Goal: Navigation & Orientation: Understand site structure

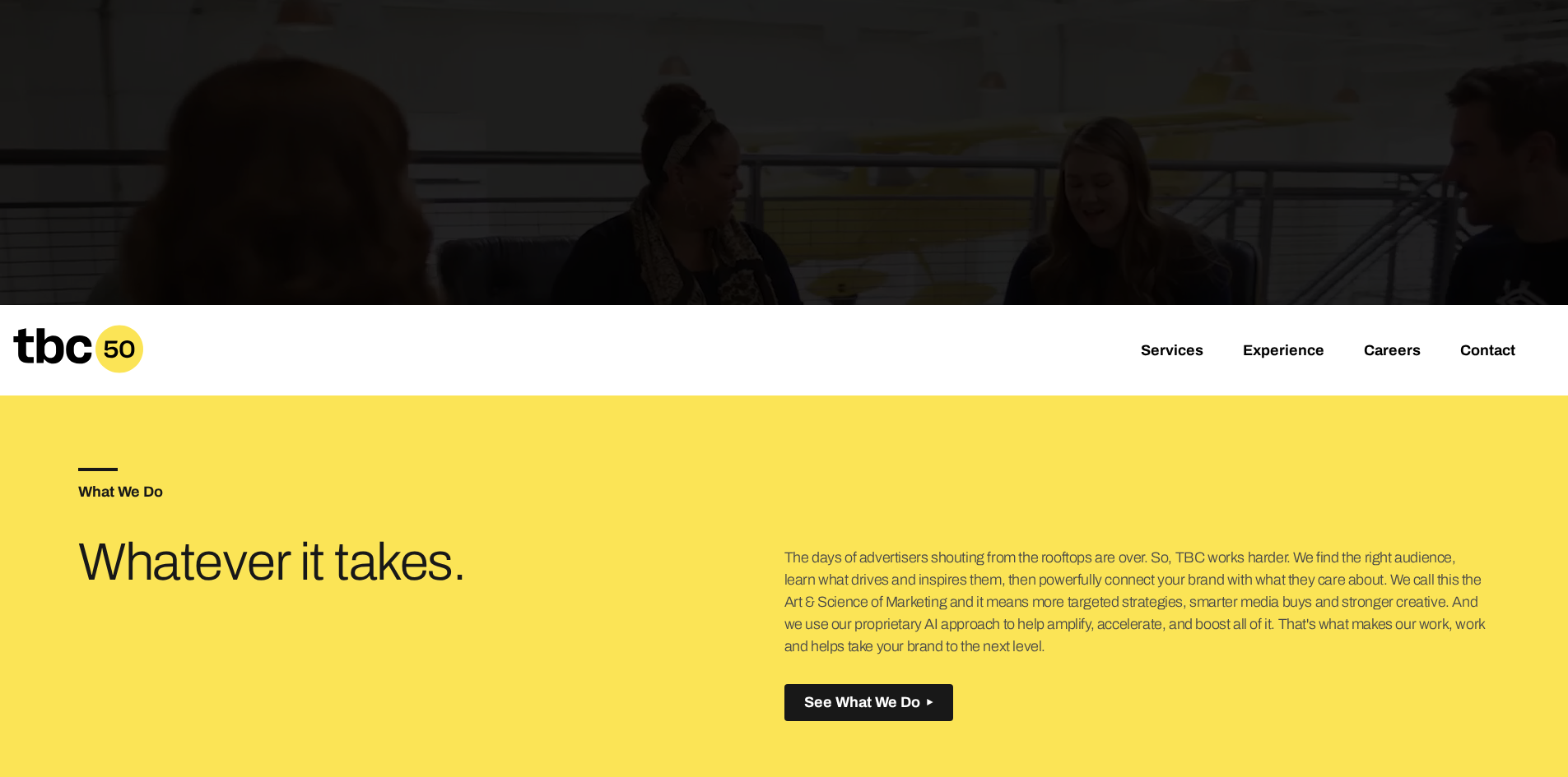
scroll to position [411, 0]
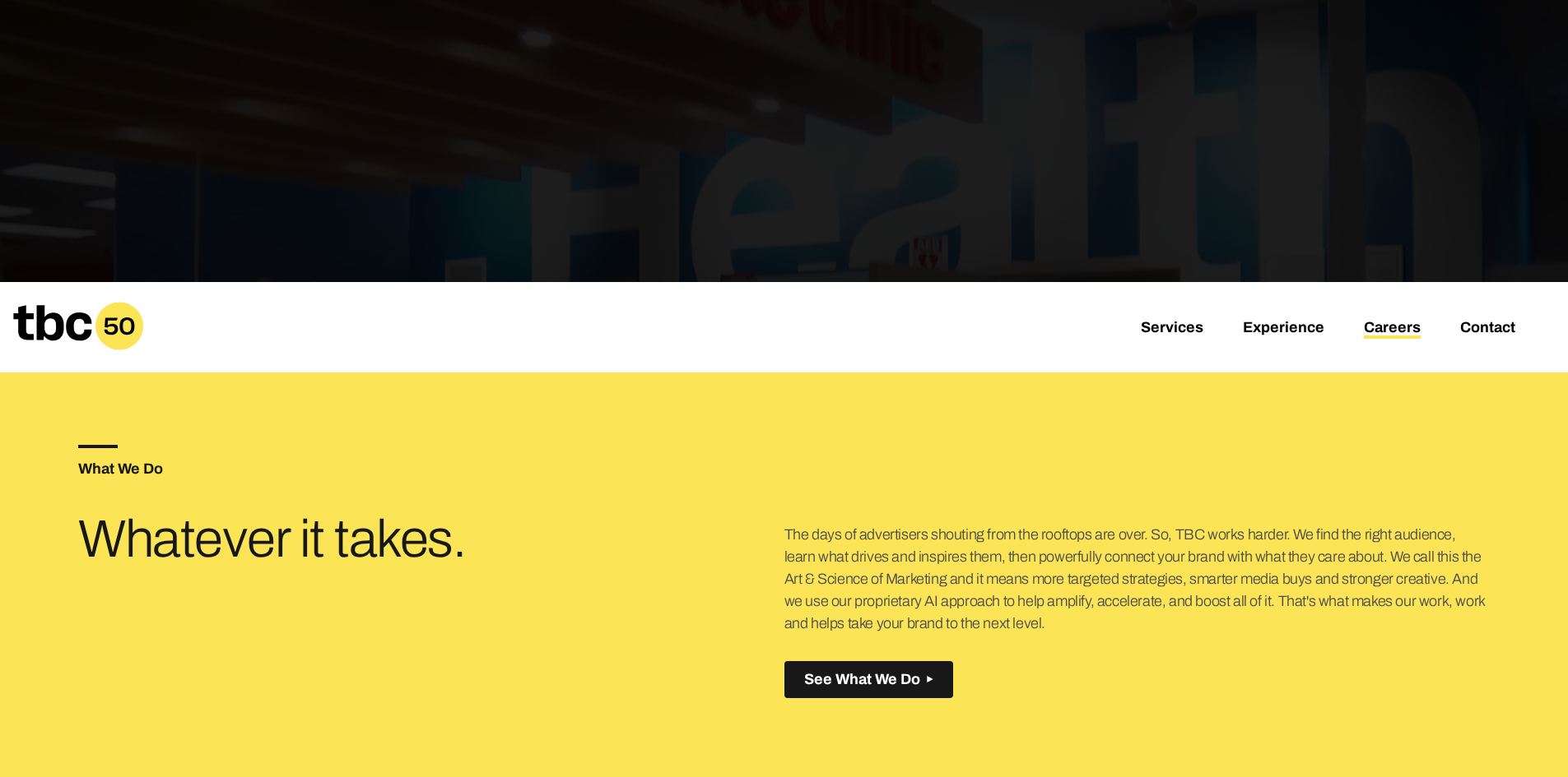
click at [1407, 328] on link "Careers" at bounding box center [1392, 329] width 57 height 20
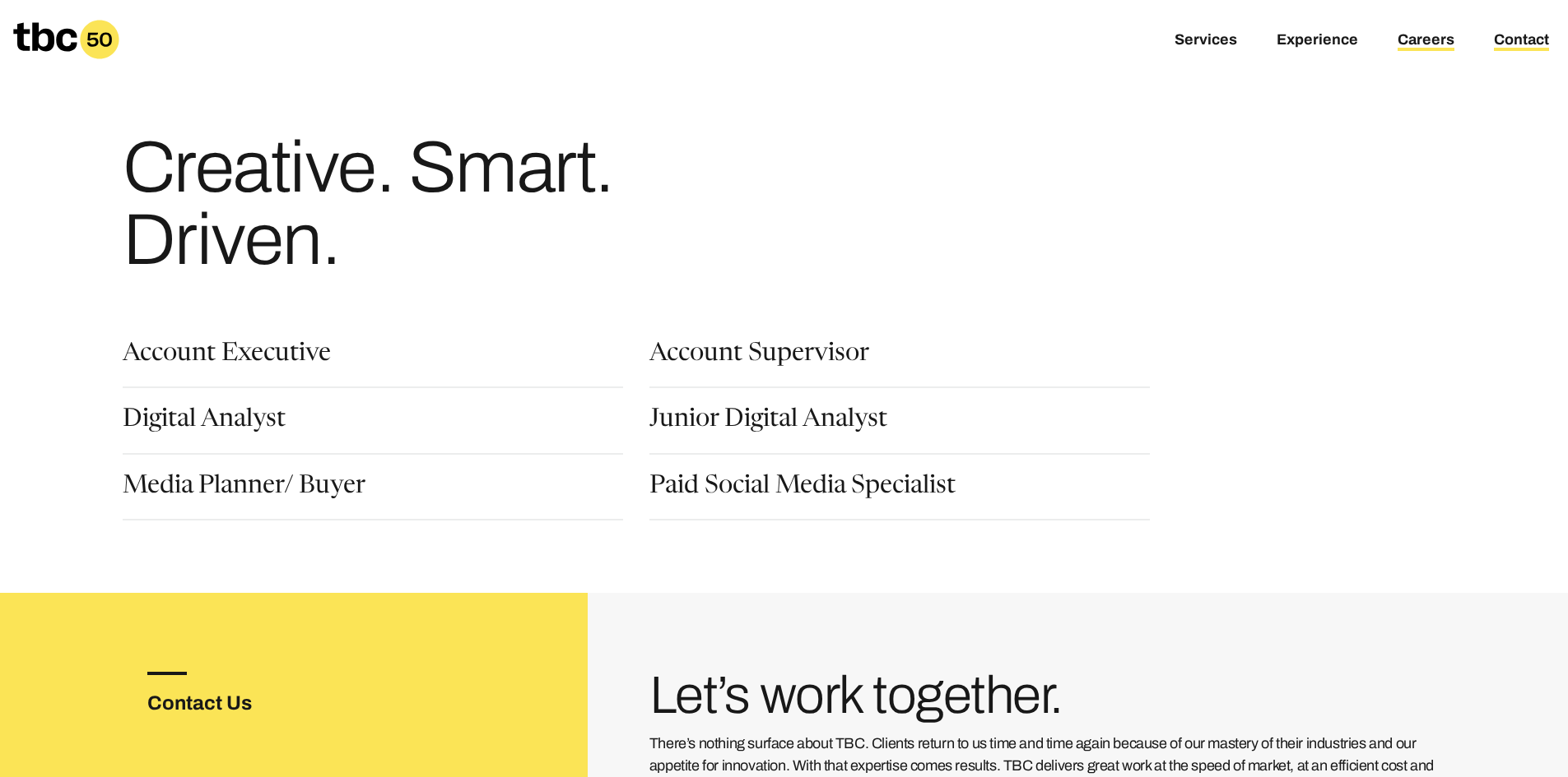
click at [1531, 39] on link "Contact" at bounding box center [1521, 40] width 55 height 20
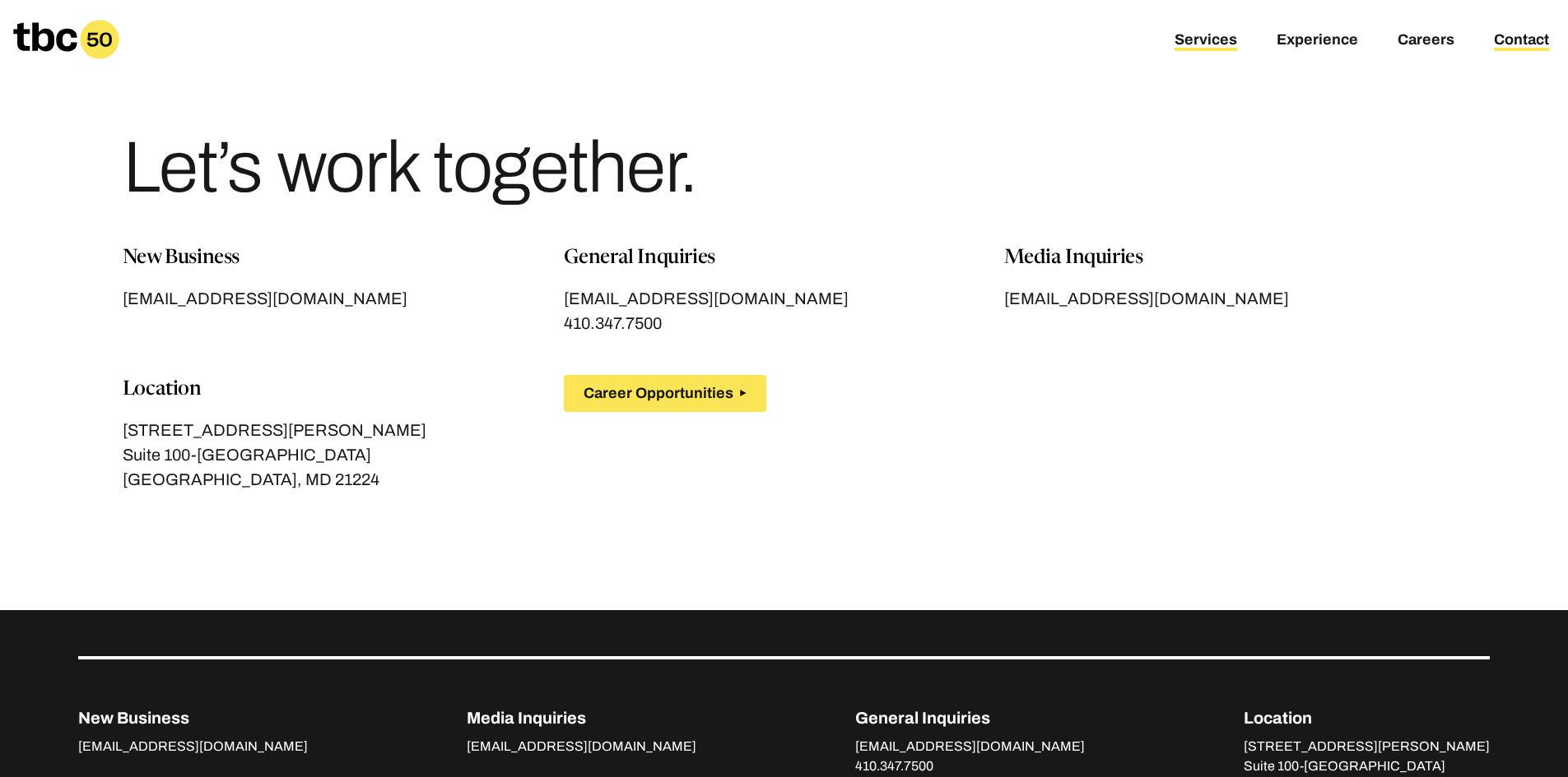
click at [1223, 50] on link "Services" at bounding box center [1205, 40] width 63 height 20
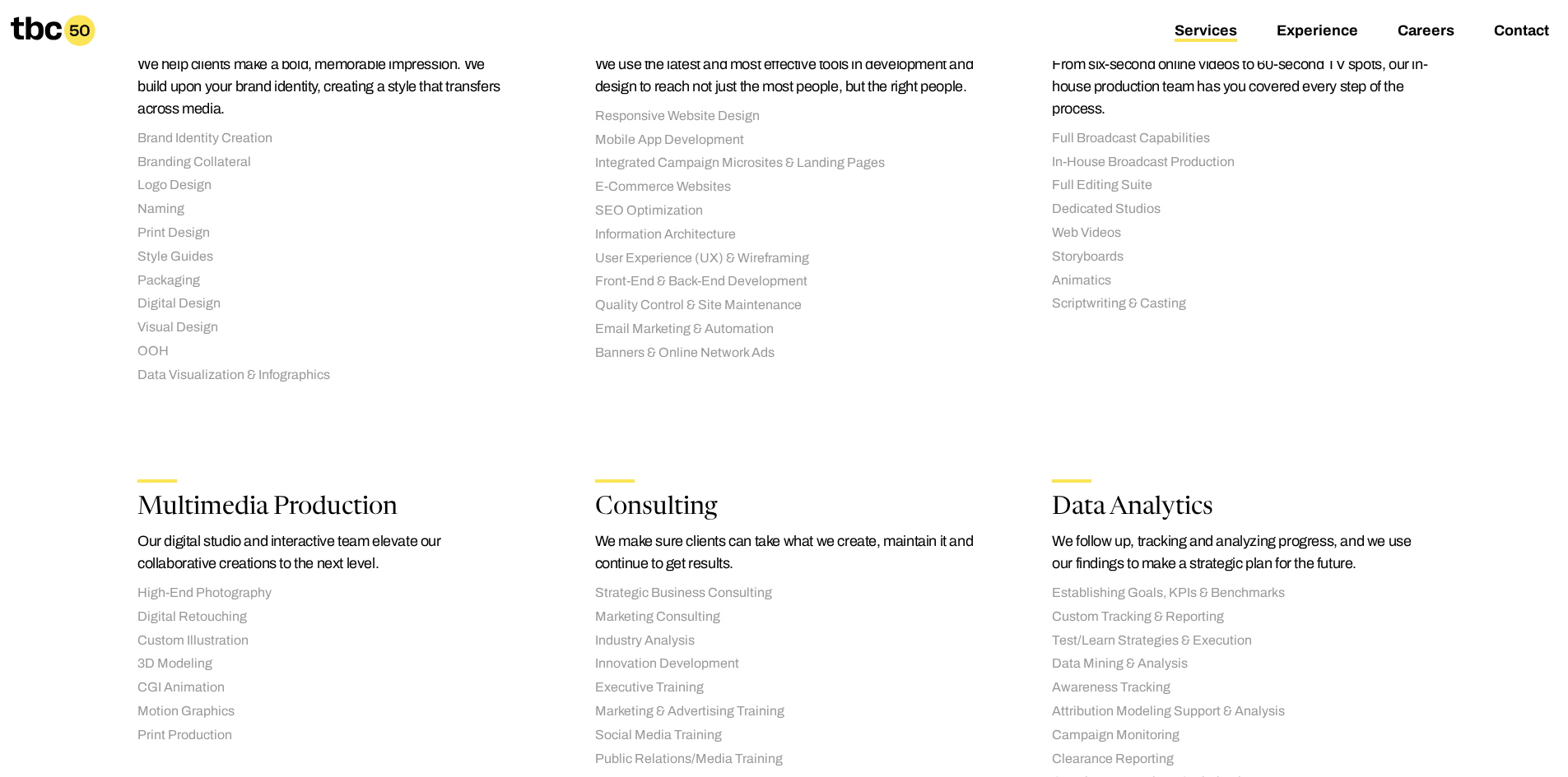
scroll to position [1323, 0]
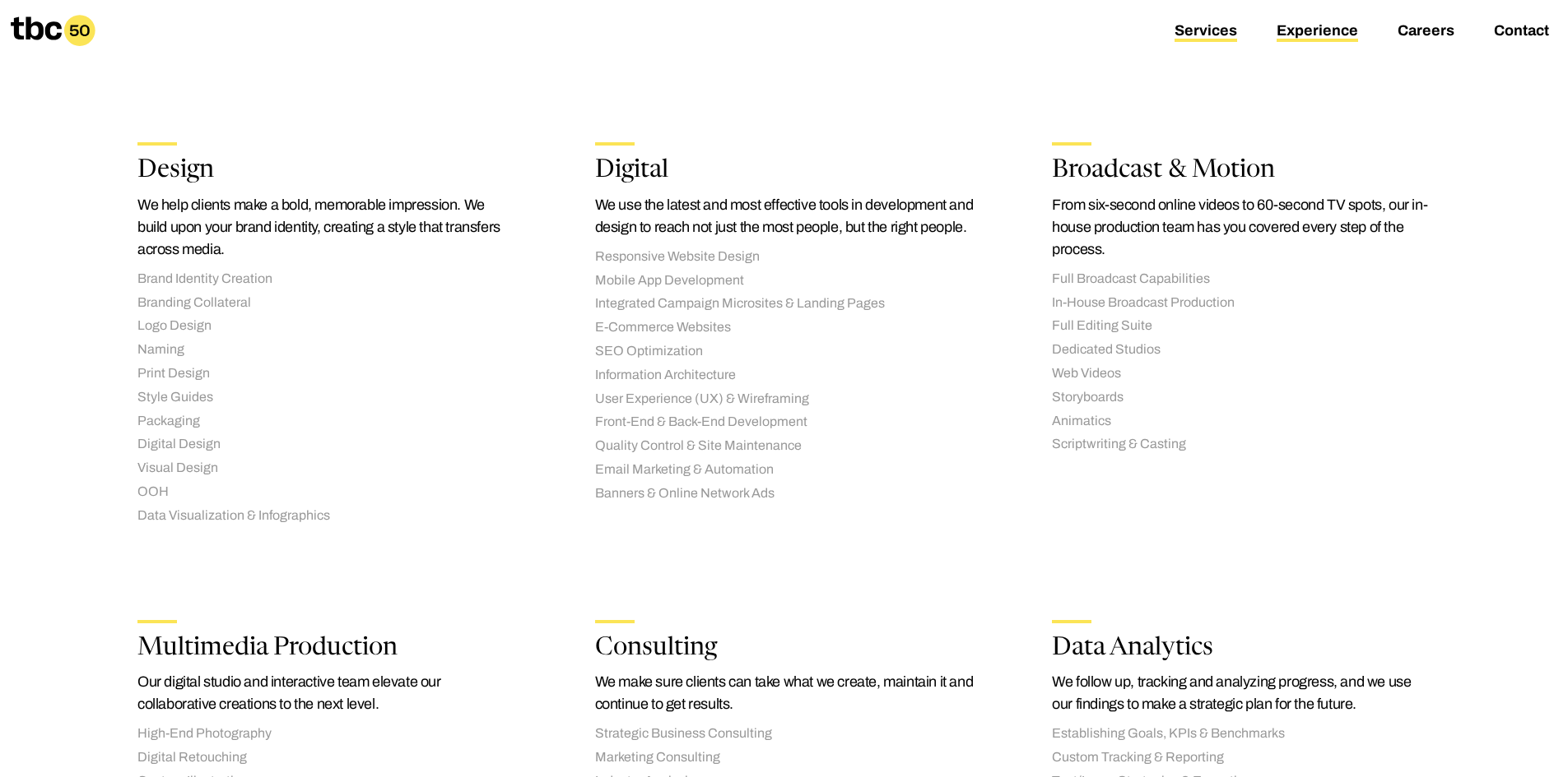
click at [1319, 35] on link "Experience" at bounding box center [1317, 32] width 81 height 20
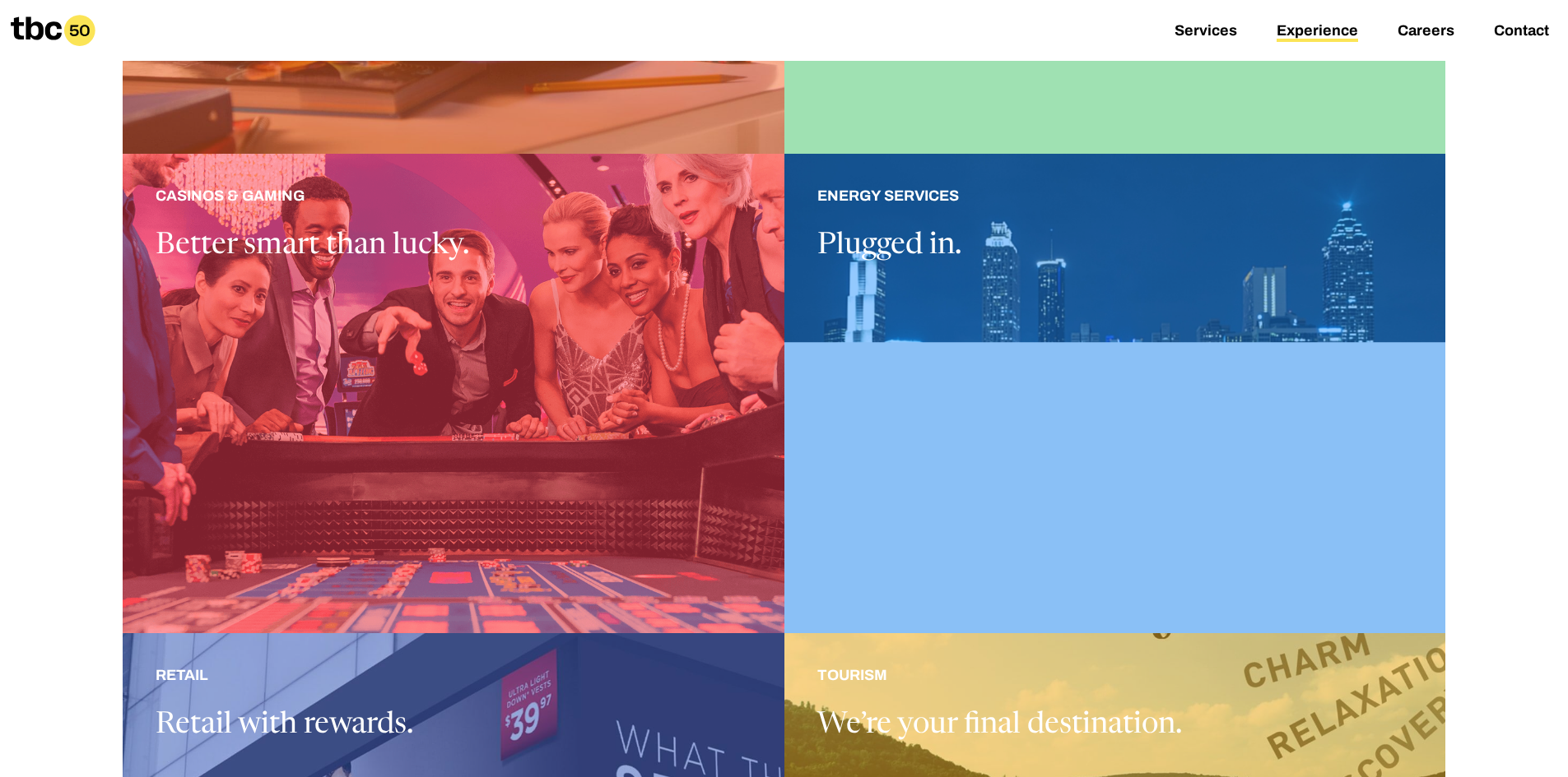
scroll to position [741, 0]
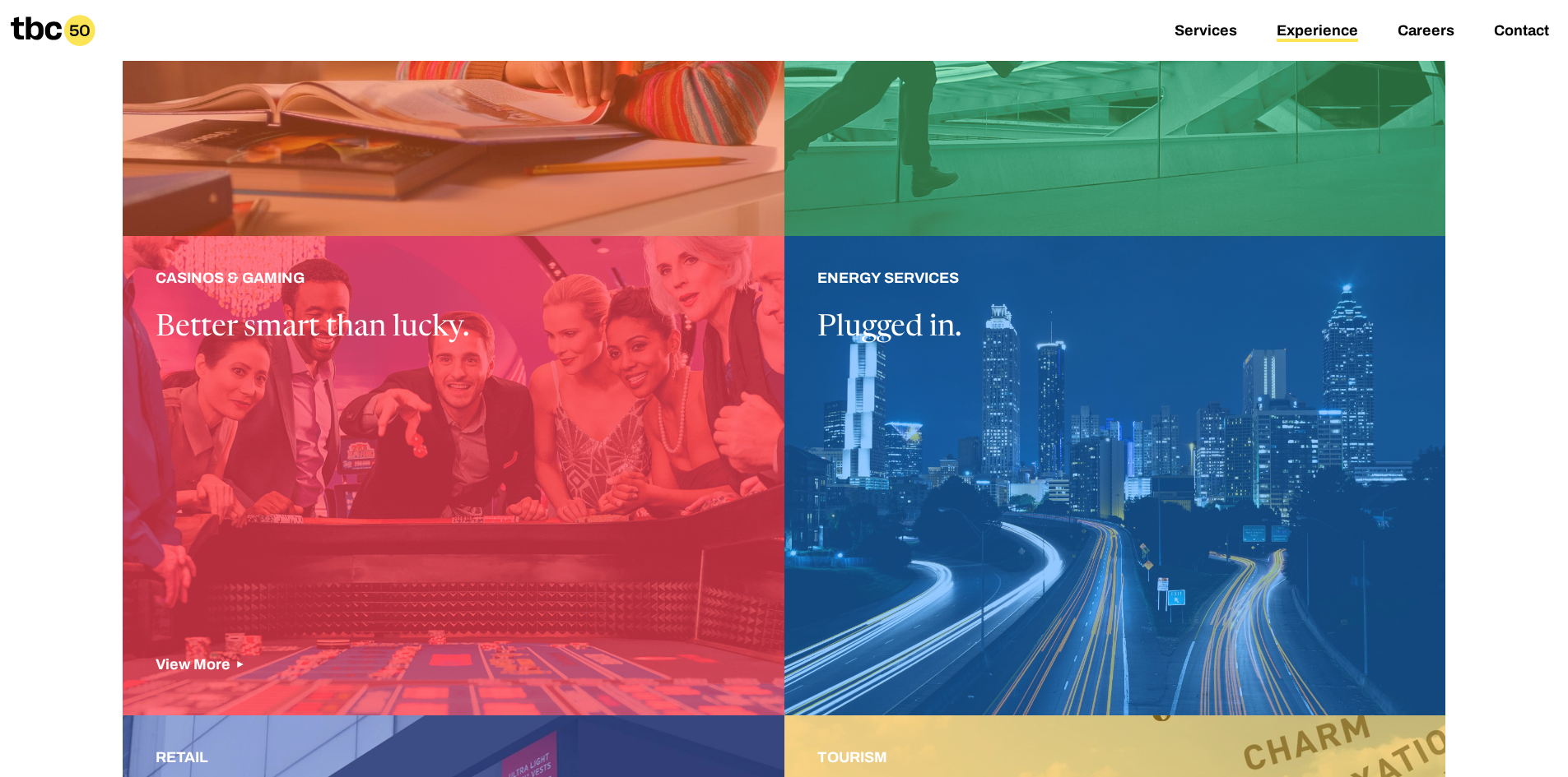
click at [588, 284] on div at bounding box center [453, 476] width 662 height 480
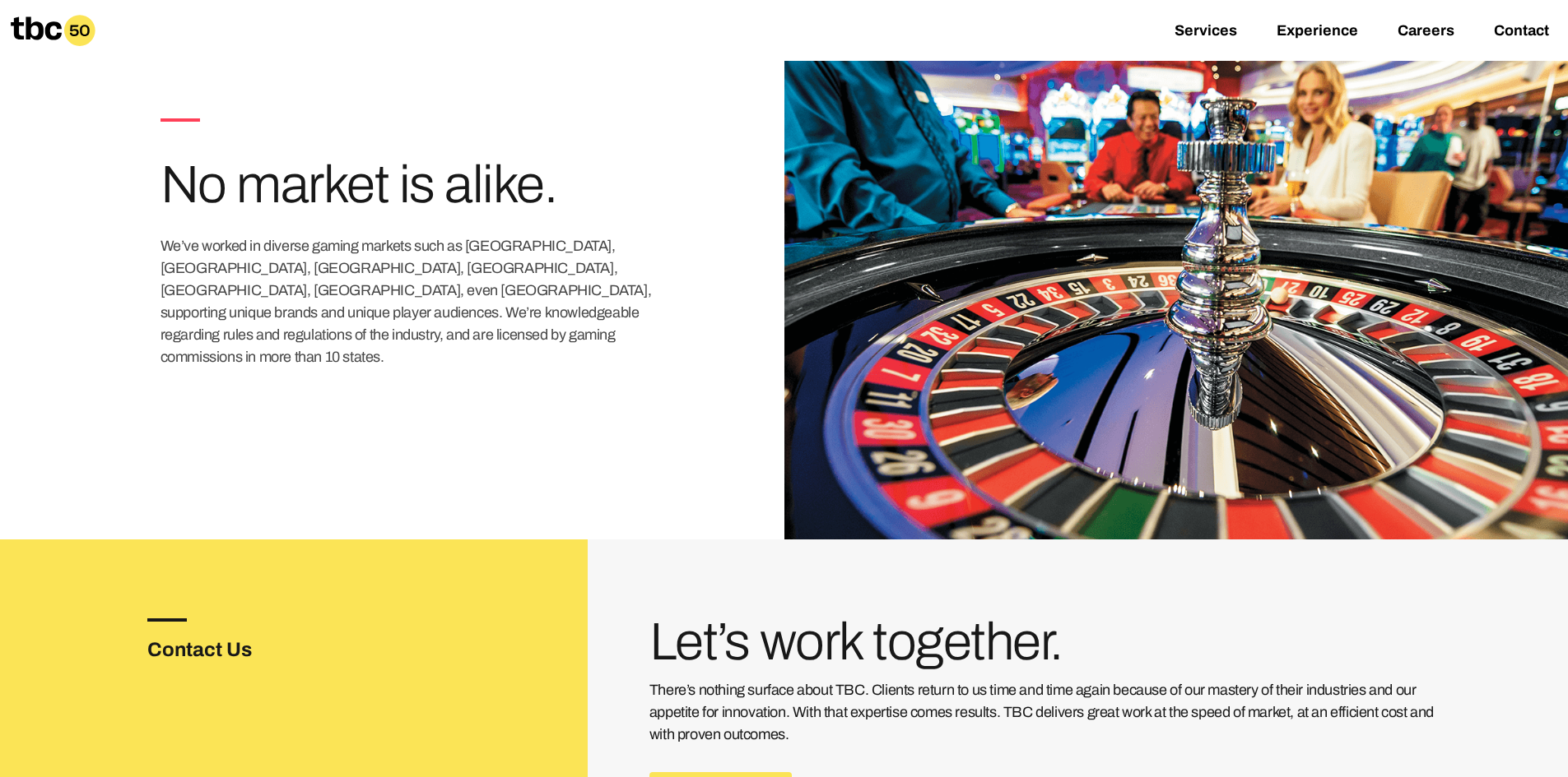
scroll to position [2223, 0]
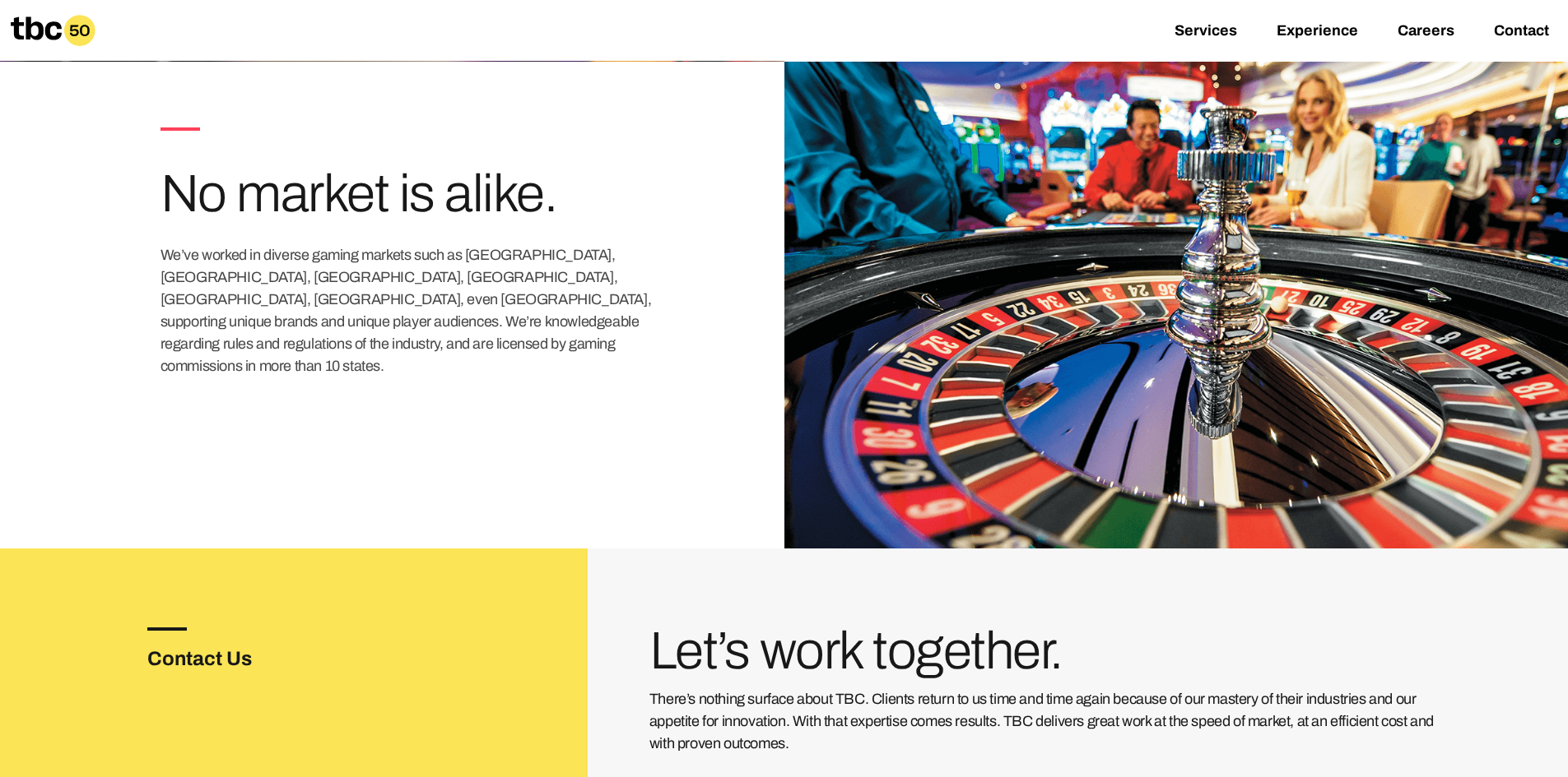
click at [63, 27] on icon at bounding box center [52, 30] width 85 height 31
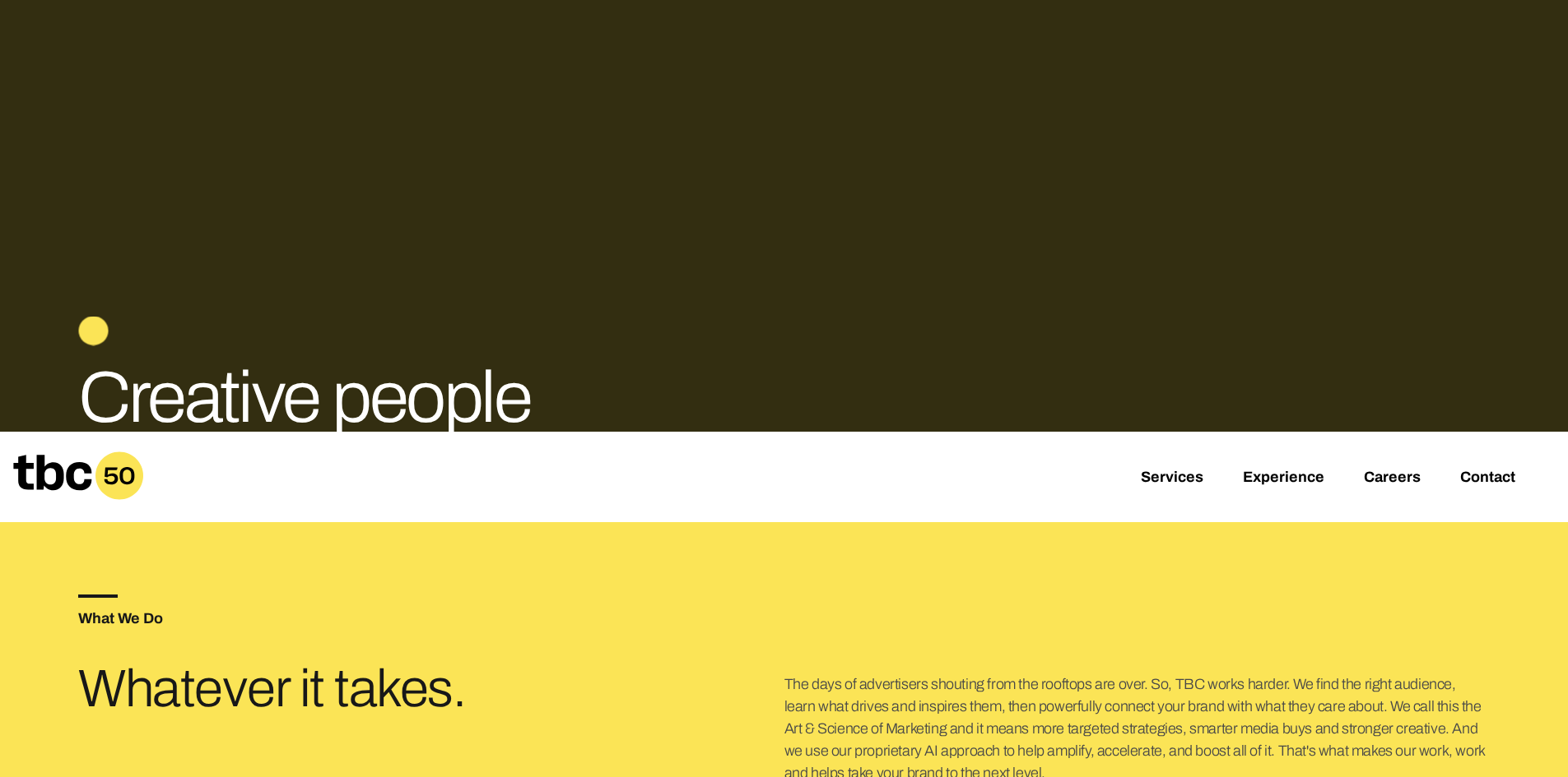
scroll to position [253, 0]
